Goal: Share content

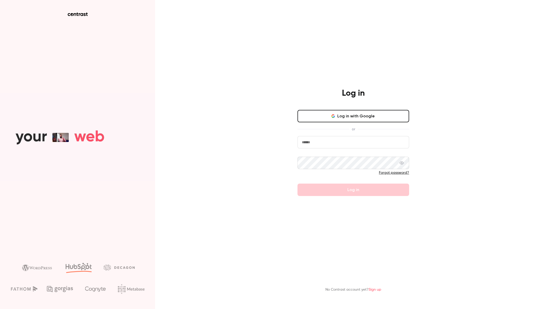
type input "*******"
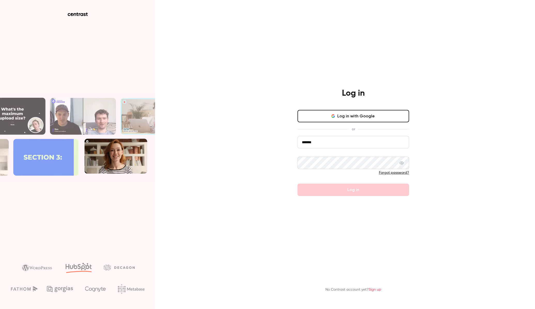
click at [361, 116] on button "Log in with Google" at bounding box center [353, 116] width 112 height 12
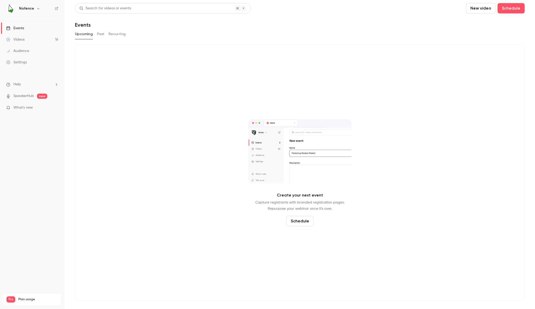
click at [101, 34] on button "Past" at bounding box center [100, 34] width 7 height 8
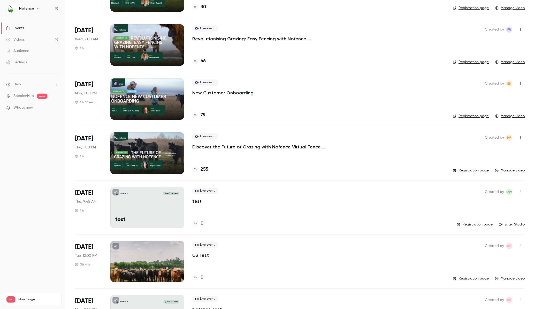
scroll to position [466, 0]
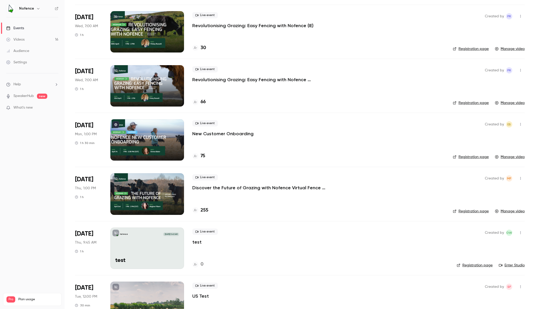
click at [227, 134] on p "New Customer Onboarding" at bounding box center [222, 134] width 61 height 6
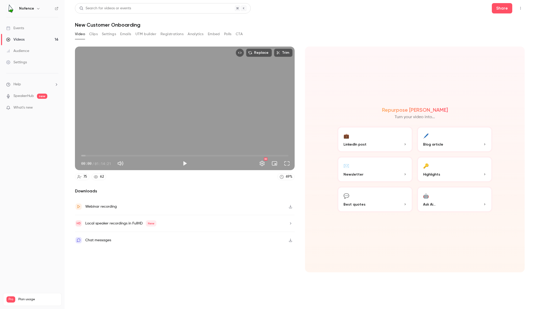
click at [520, 8] on icon "Top Bar Actions" at bounding box center [520, 8] width 4 height 4
click at [501, 9] on div at bounding box center [267, 154] width 535 height 309
click at [501, 9] on button "Share" at bounding box center [502, 8] width 20 height 10
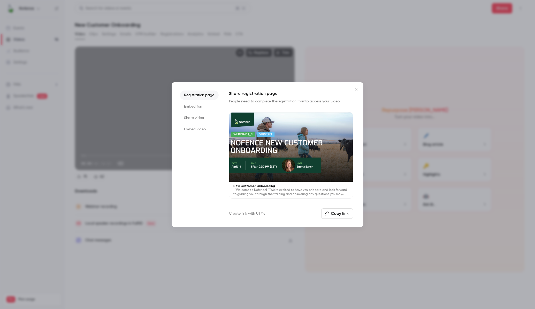
click at [339, 215] on button "Copy link" at bounding box center [337, 213] width 32 height 10
